Goal: Task Accomplishment & Management: Use online tool/utility

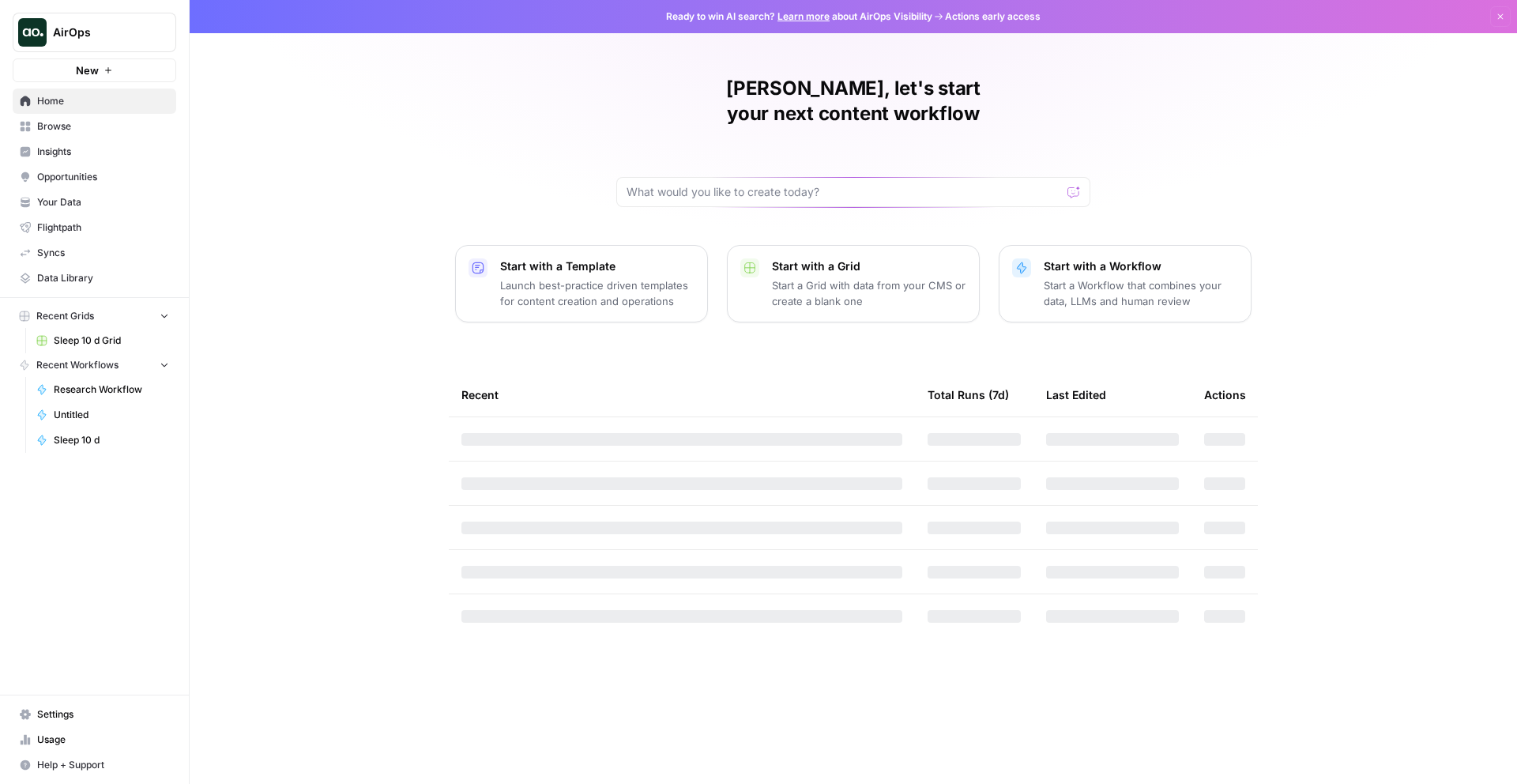
click at [103, 157] on span "Insights" at bounding box center [103, 152] width 132 height 15
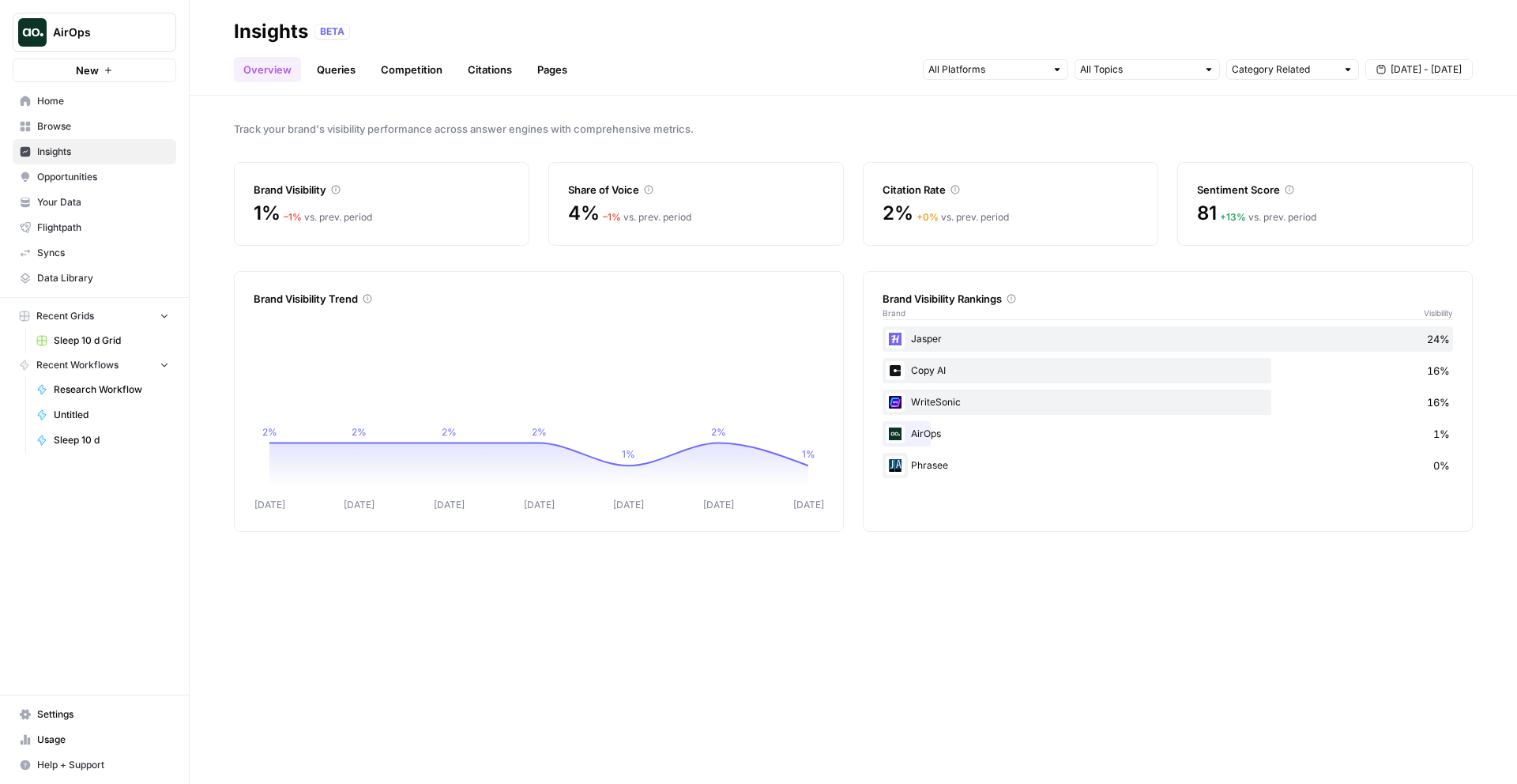
click at [350, 78] on link "Queries" at bounding box center [335, 69] width 58 height 25
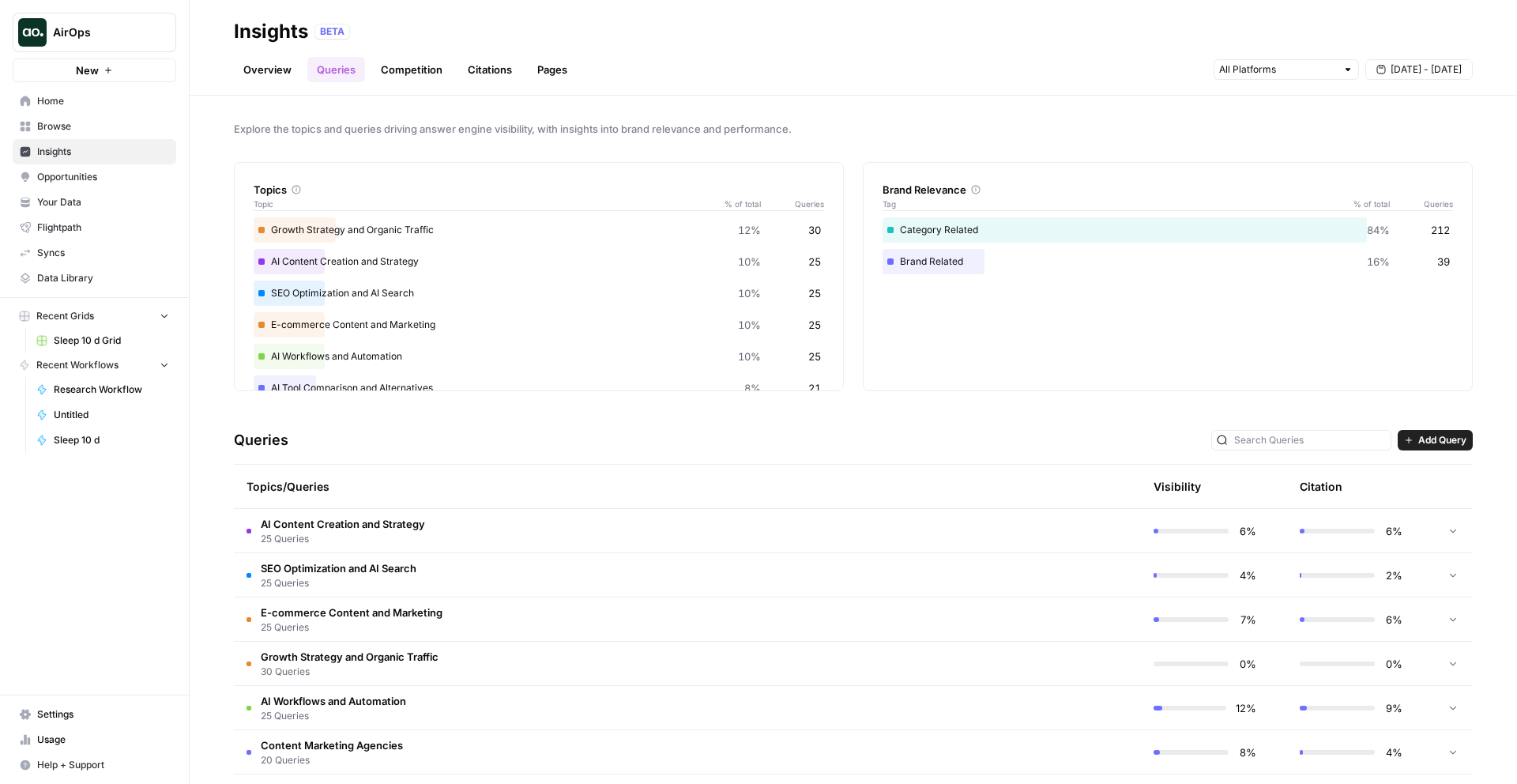
scroll to position [237, 0]
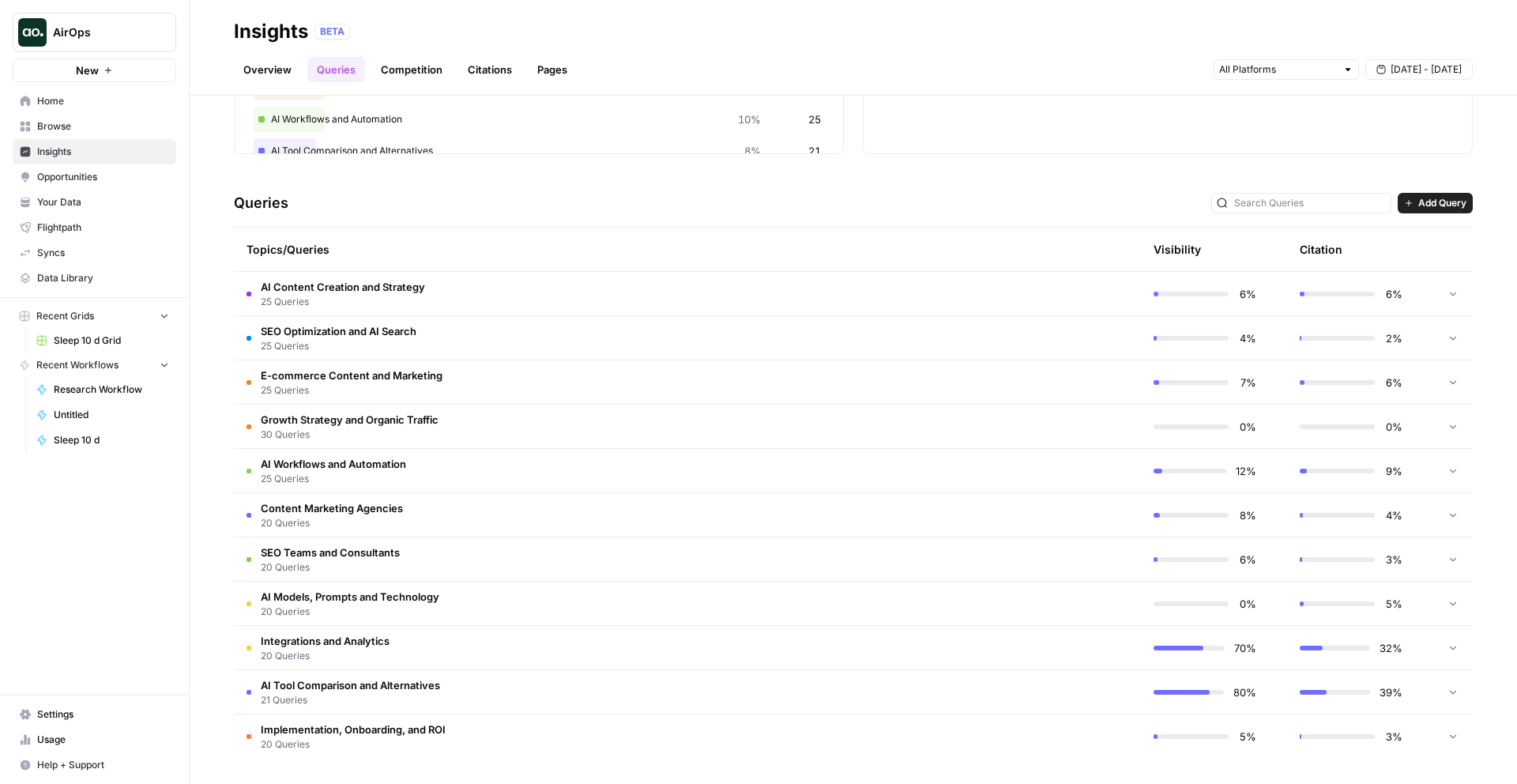
click at [1434, 207] on span "Add Query" at bounding box center [1442, 202] width 48 height 15
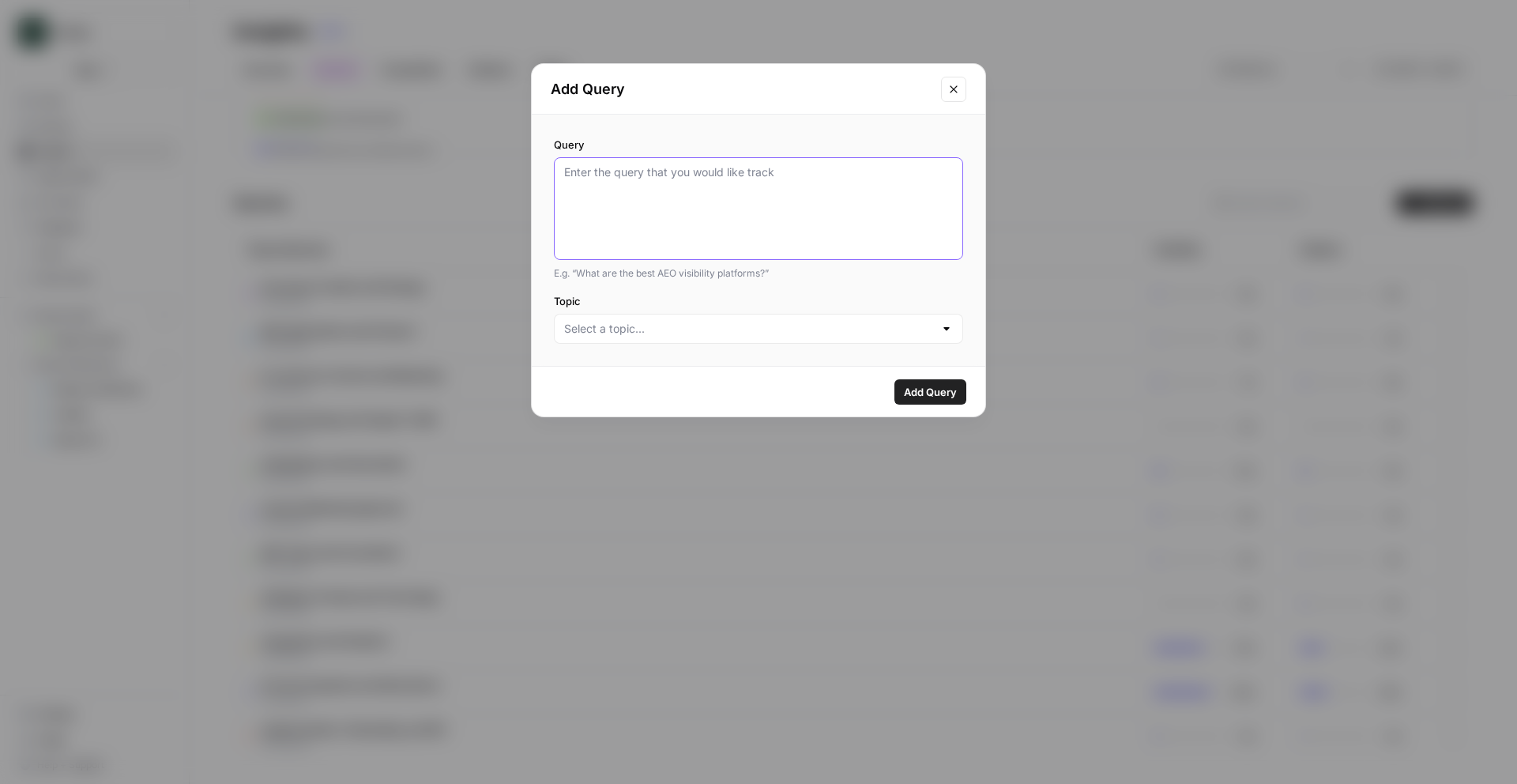
click at [648, 194] on textarea "Query" at bounding box center [759, 208] width 389 height 88
click at [770, 337] on div at bounding box center [758, 328] width 410 height 30
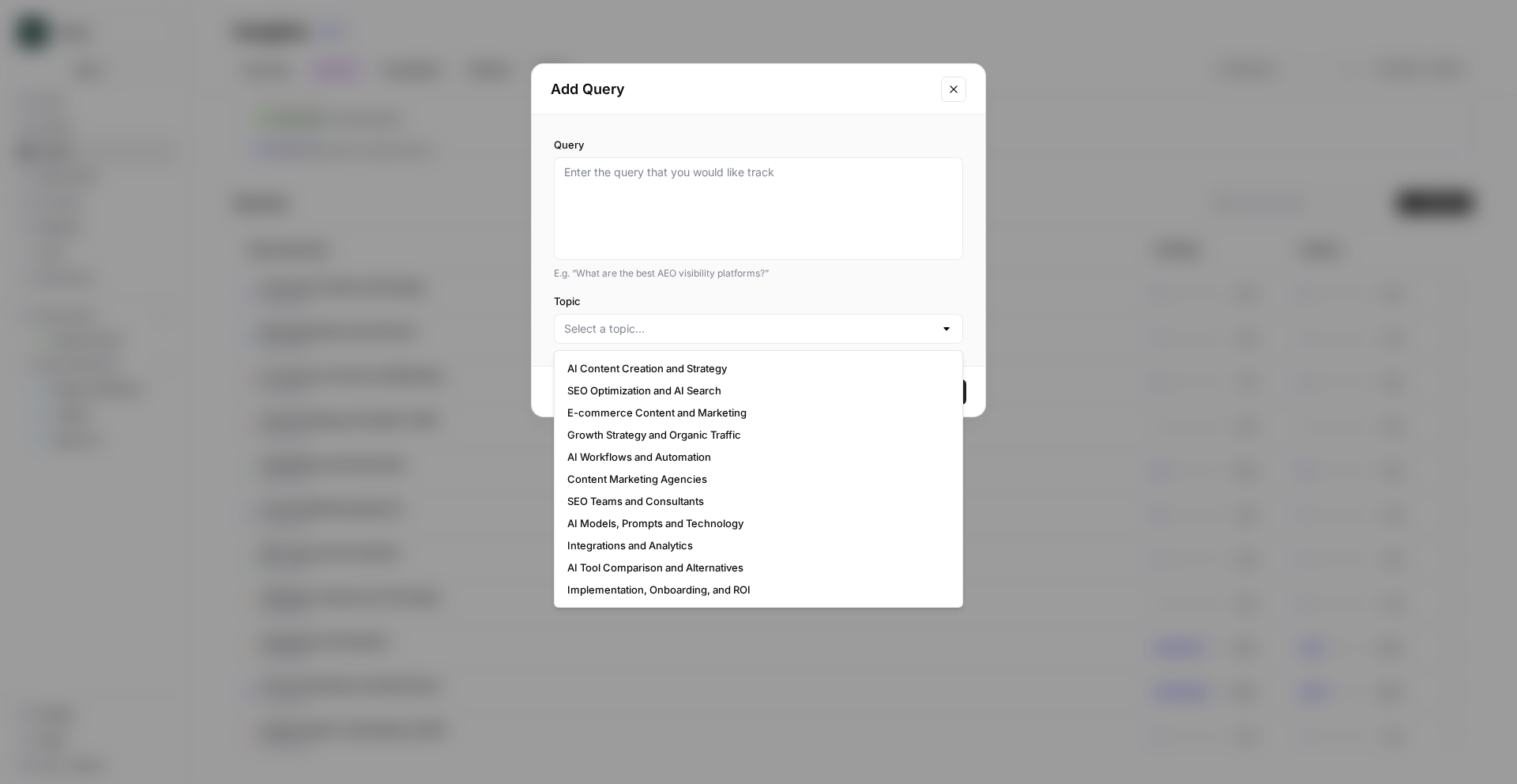
click at [978, 284] on div "Query E.g. “What are the best AEO visibility platforms?” Topic" at bounding box center [759, 240] width 454 height 251
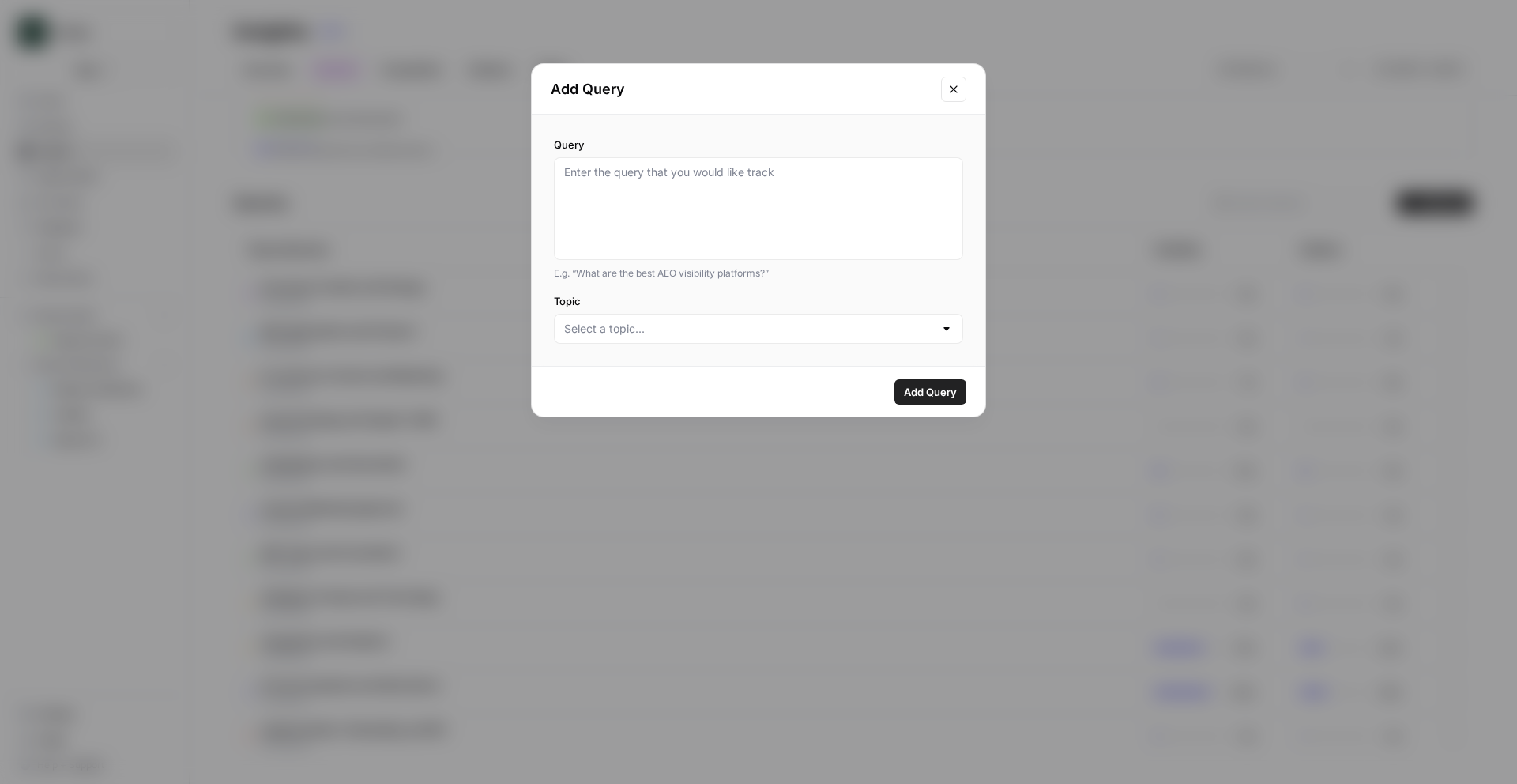
click at [945, 97] on button "Close modal" at bounding box center [954, 89] width 25 height 25
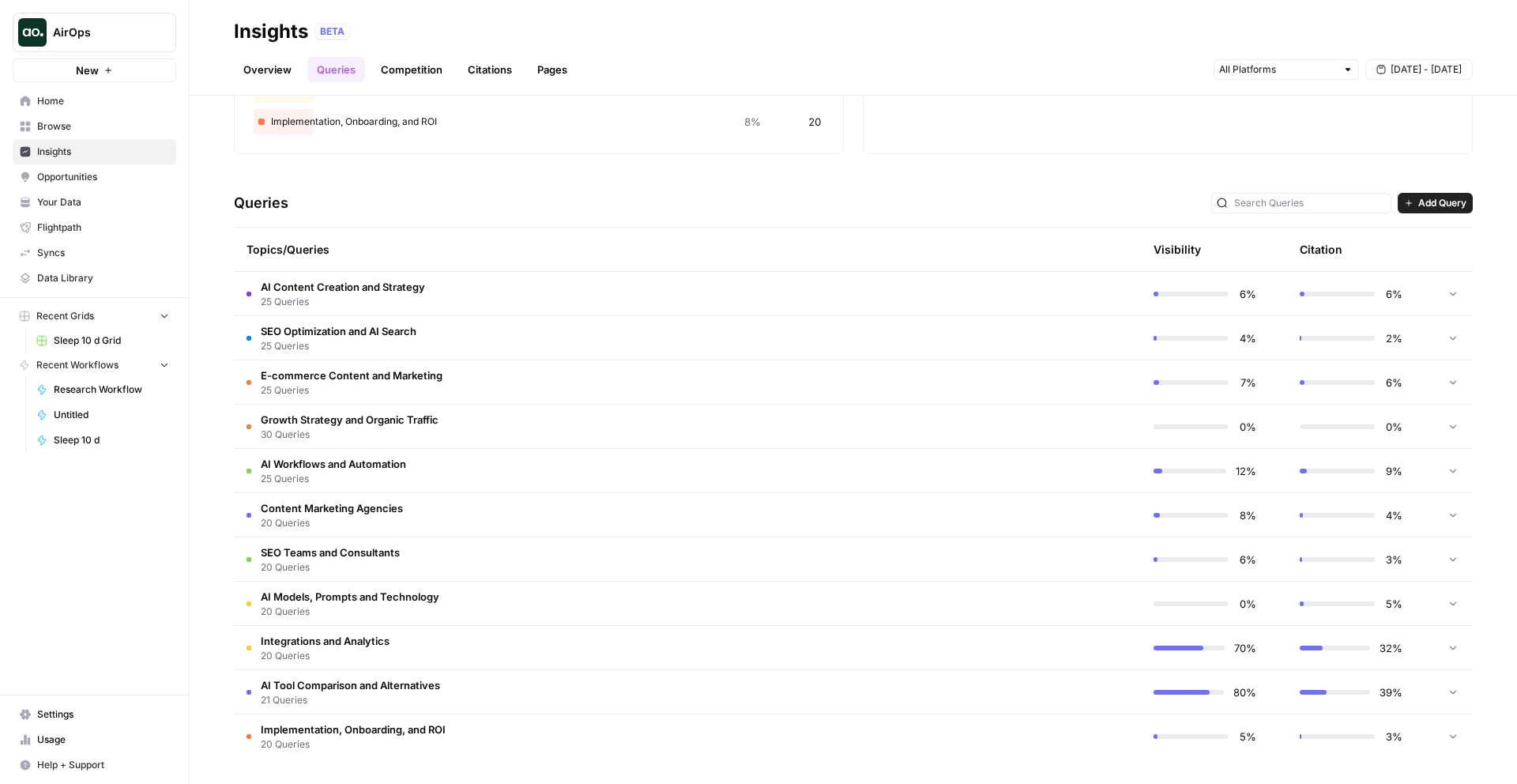
click at [1452, 287] on icon at bounding box center [1452, 292] width 11 height 11
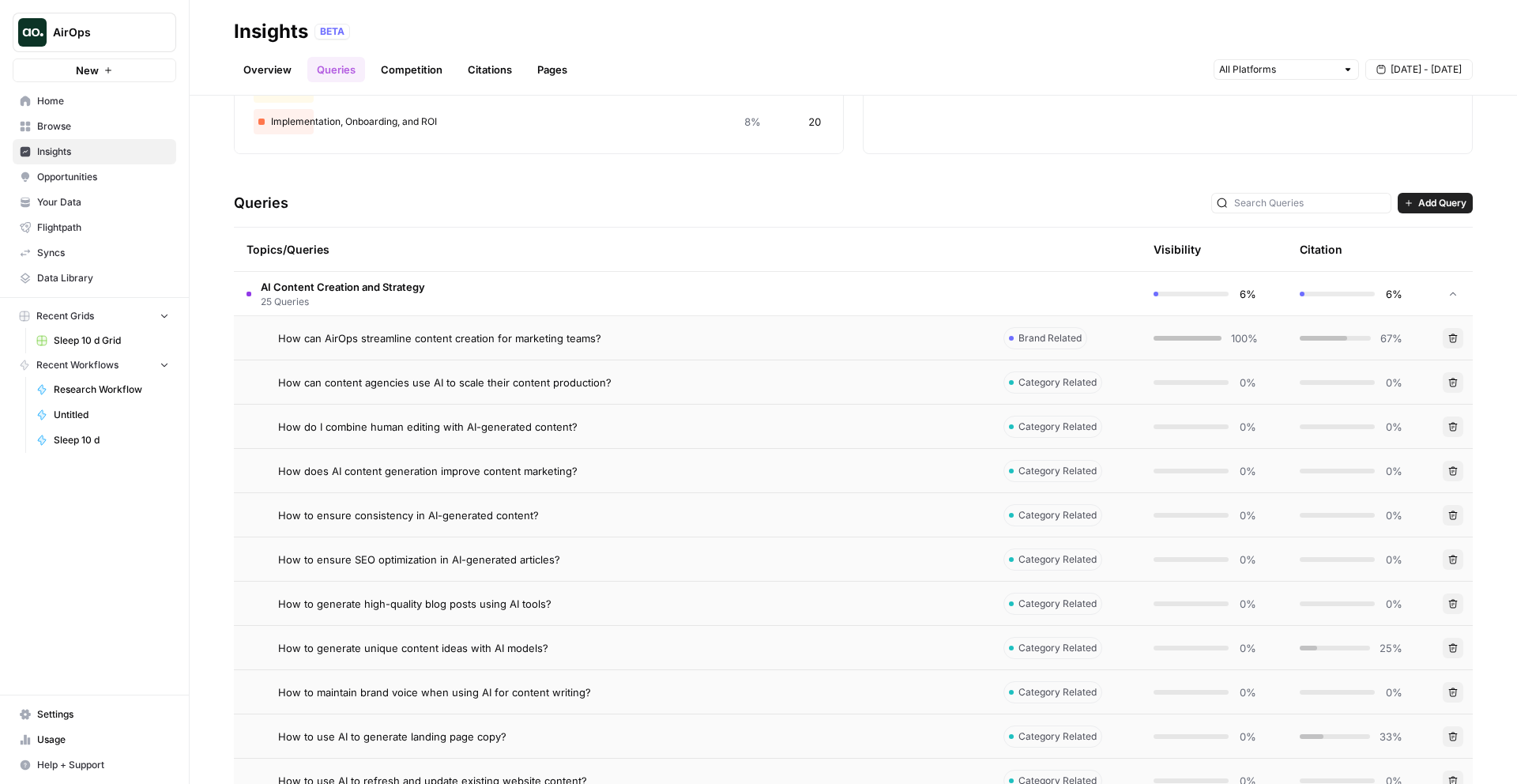
click at [1452, 341] on icon "button" at bounding box center [1453, 338] width 10 height 10
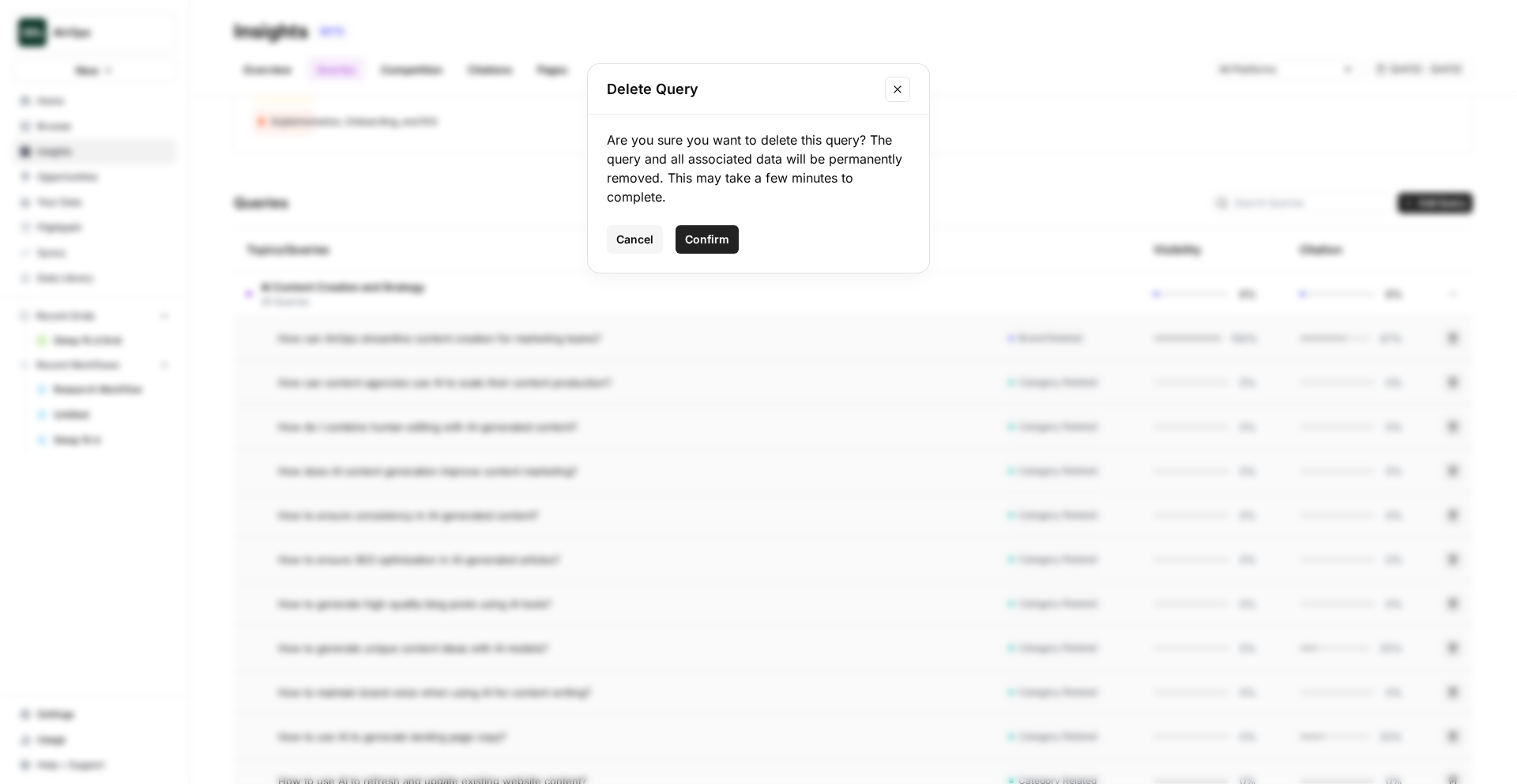
click at [620, 243] on span "Cancel" at bounding box center [635, 240] width 37 height 16
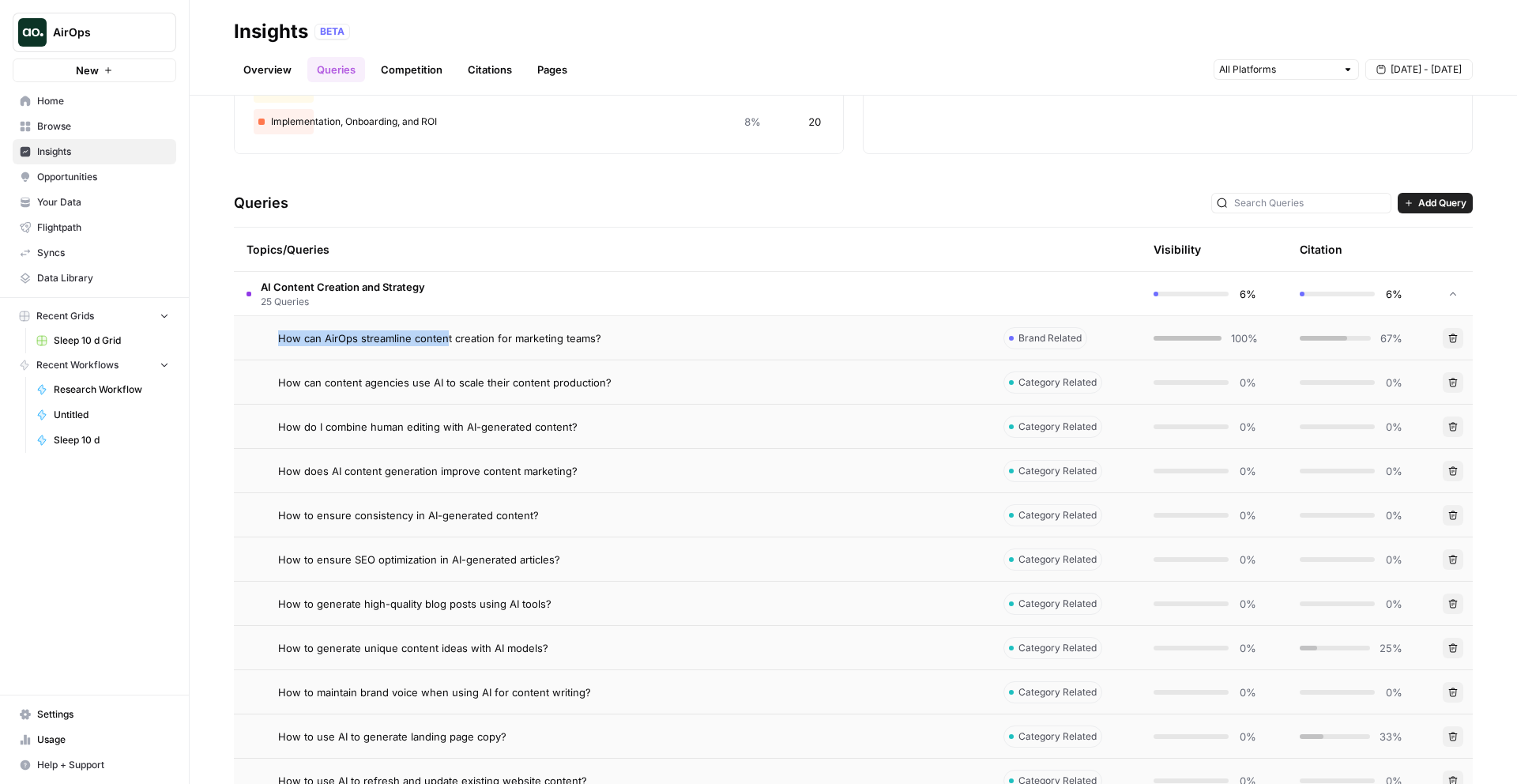
drag, startPoint x: 447, startPoint y: 339, endPoint x: 455, endPoint y: 319, distance: 21.5
click at [455, 317] on td "How can AirOps streamline content creation for marketing teams?" at bounding box center [612, 337] width 757 height 43
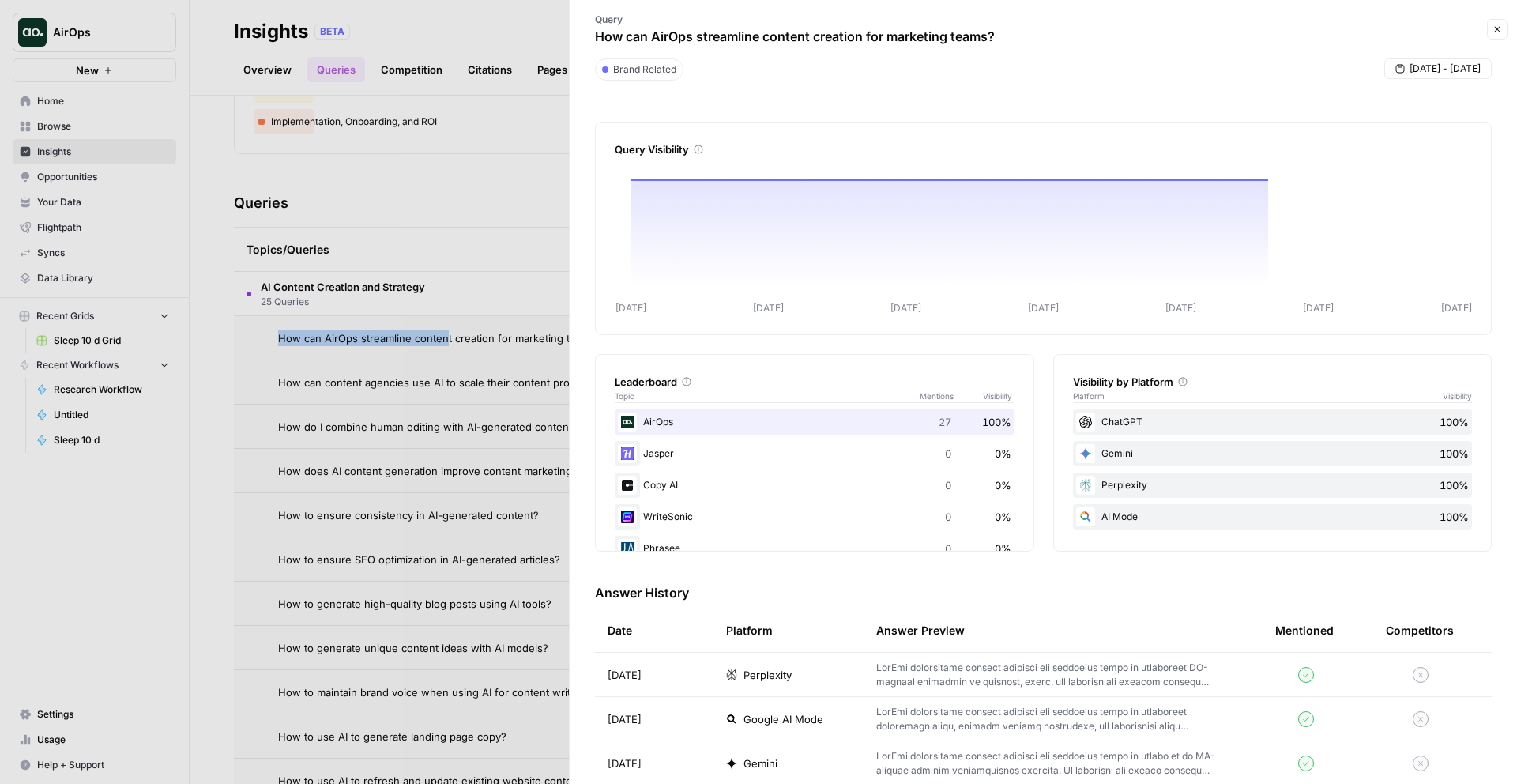
click at [1497, 33] on icon "button" at bounding box center [1497, 29] width 10 height 10
